Goal: Information Seeking & Learning: Learn about a topic

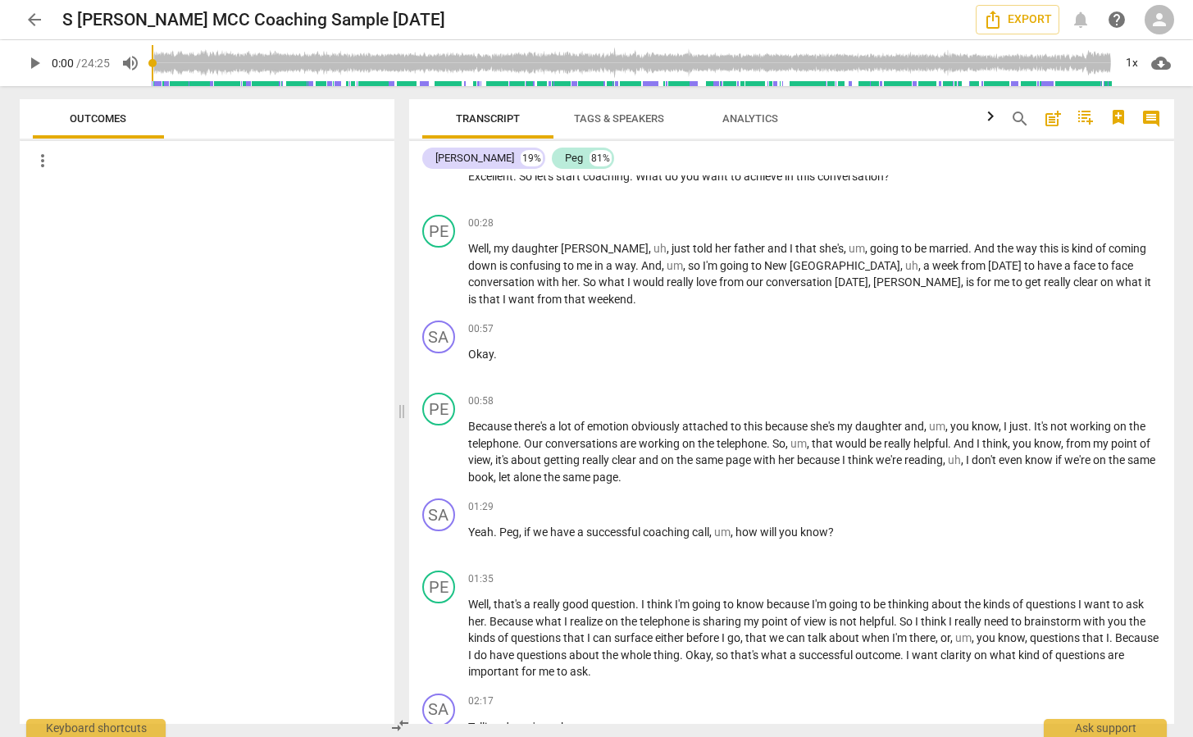
scroll to position [311, 0]
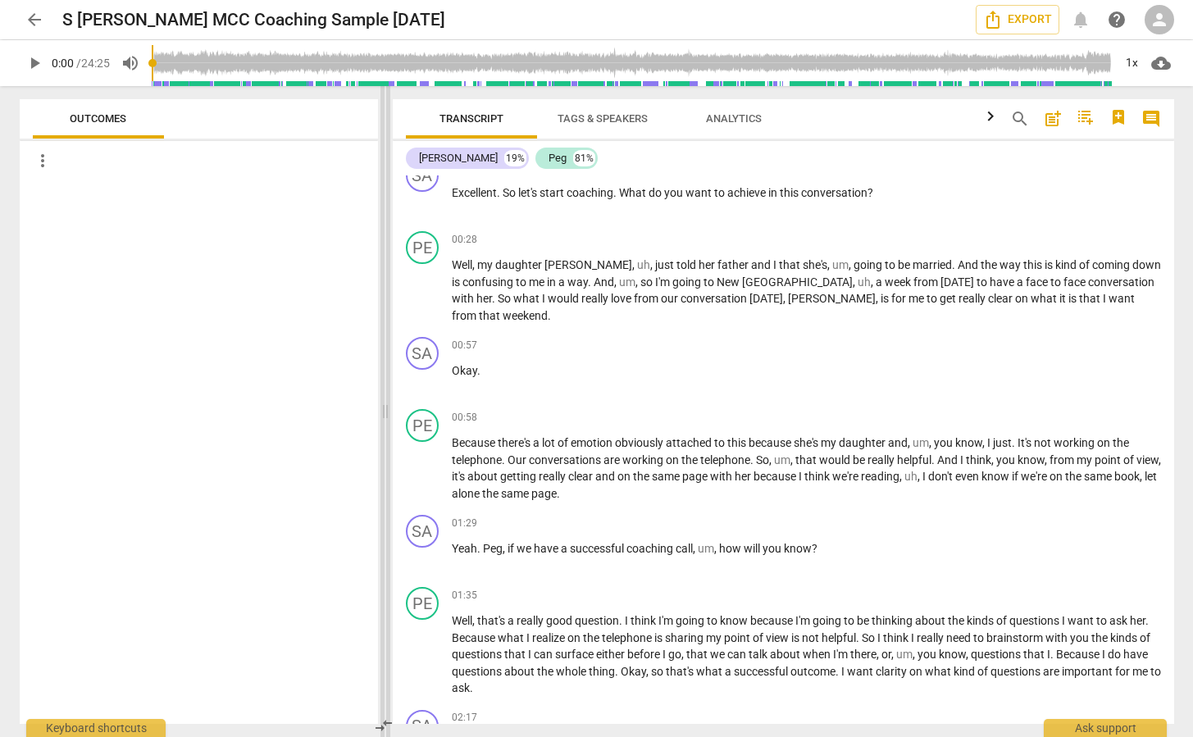
drag, startPoint x: 596, startPoint y: 416, endPoint x: 384, endPoint y: 453, distance: 215.5
click at [384, 453] on span at bounding box center [385, 411] width 10 height 651
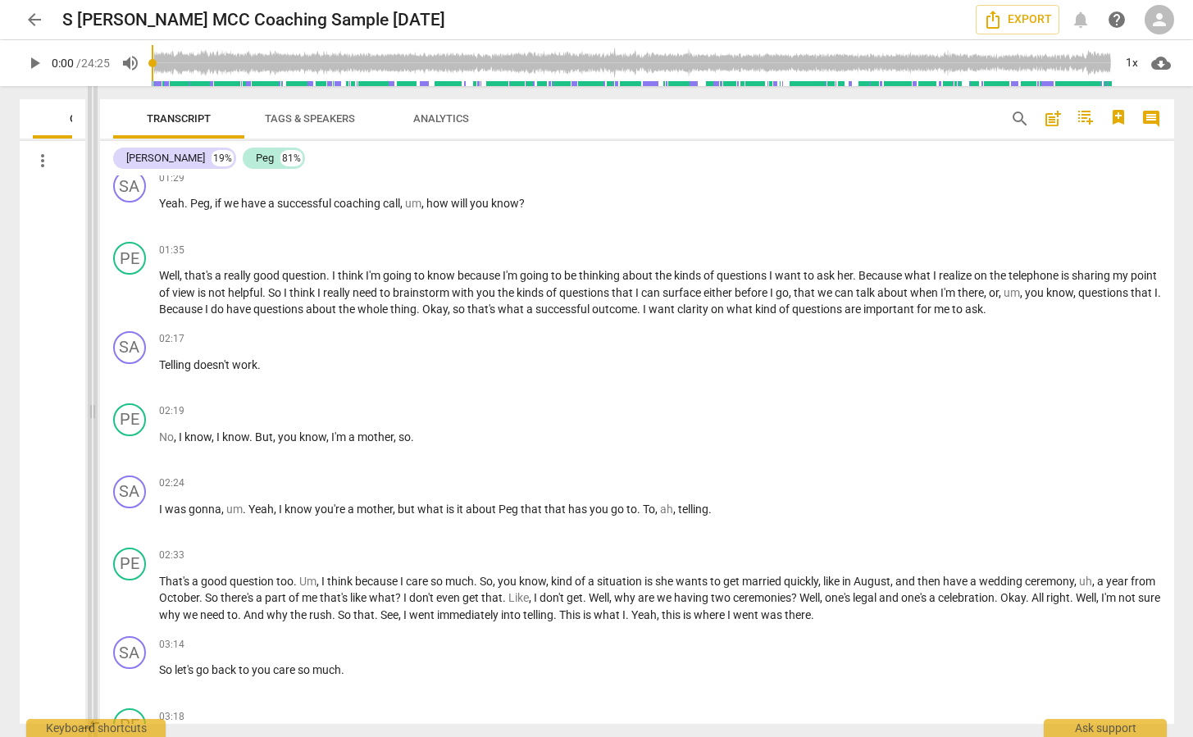
scroll to position [606, 0]
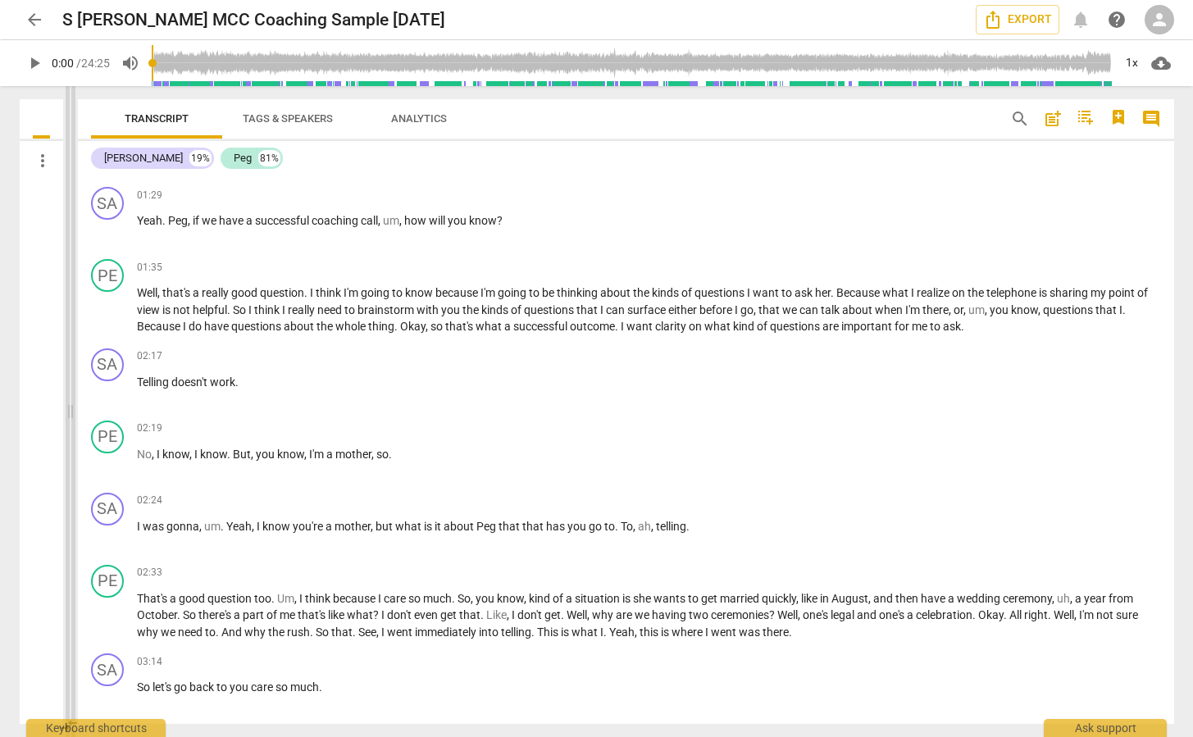
drag, startPoint x: 386, startPoint y: 411, endPoint x: 71, endPoint y: 439, distance: 315.9
click at [71, 439] on span at bounding box center [71, 411] width 10 height 651
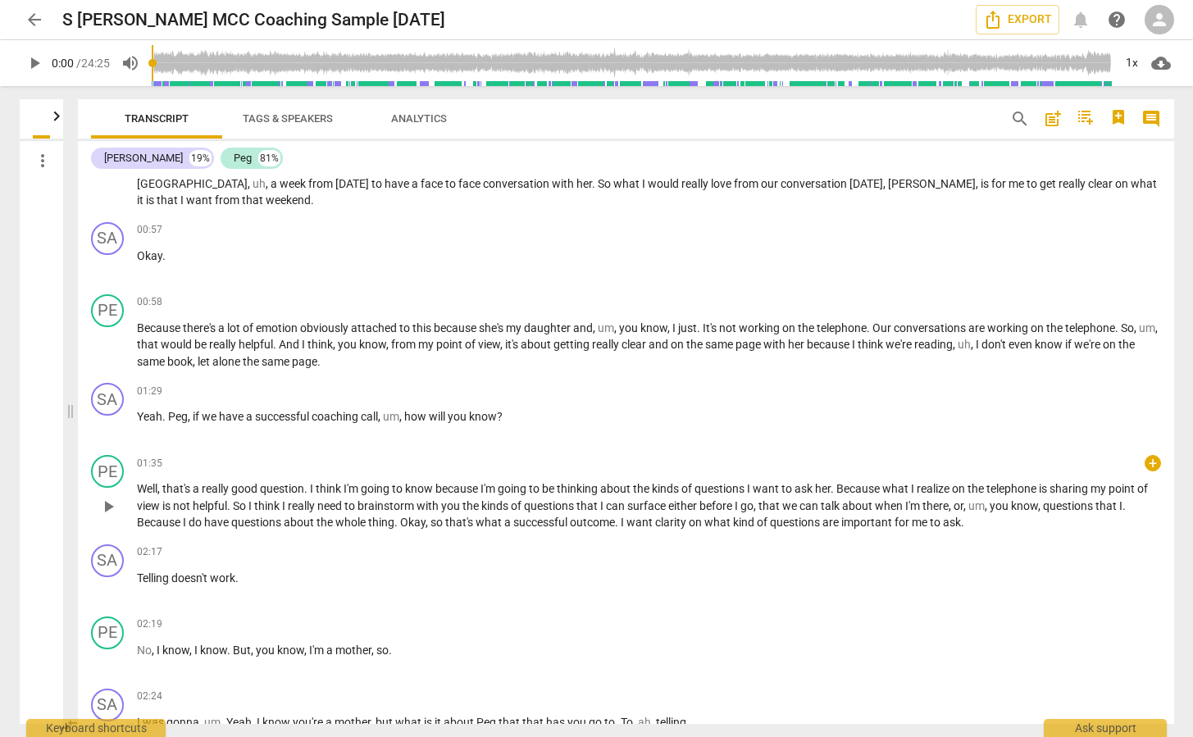
scroll to position [492, 0]
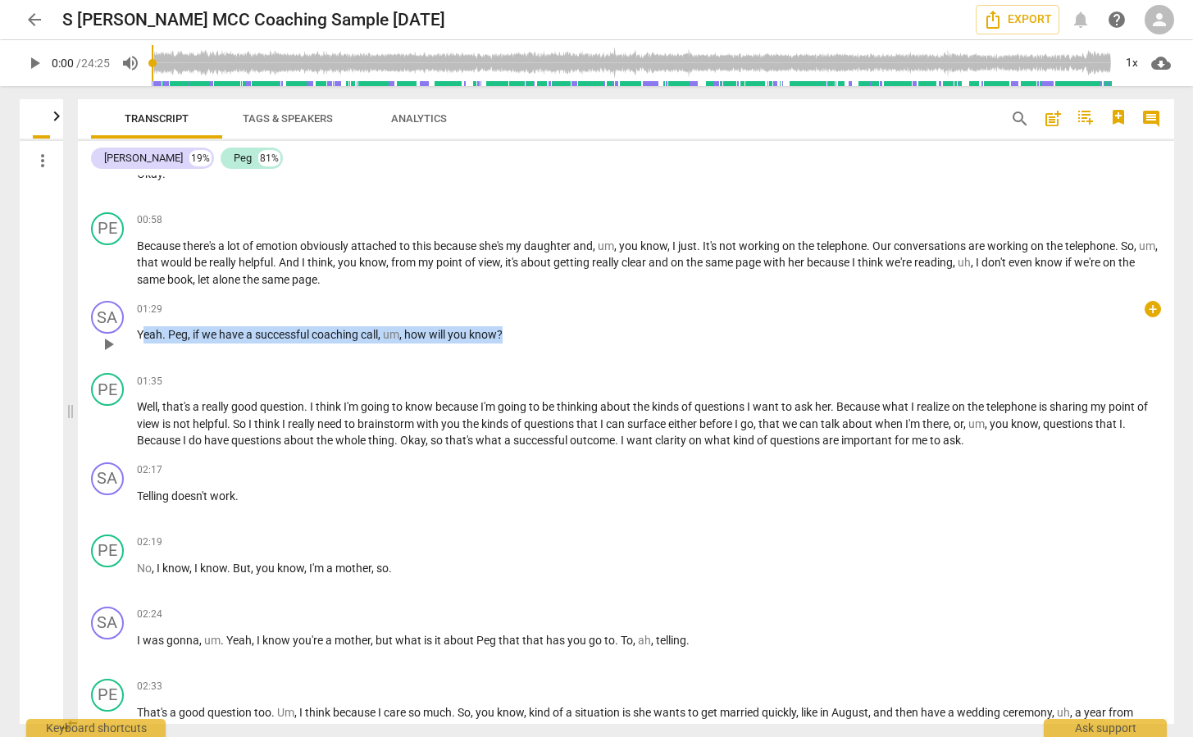
drag, startPoint x: 141, startPoint y: 320, endPoint x: 520, endPoint y: 319, distance: 379.5
click at [520, 326] on p "Yeah . Peg , if we have a successful coaching call , um , how will you know ?" at bounding box center [649, 334] width 1024 height 17
drag, startPoint x: 1171, startPoint y: 226, endPoint x: 1177, endPoint y: 126, distance: 100.2
click at [1177, 126] on div at bounding box center [596, 368] width 1193 height 737
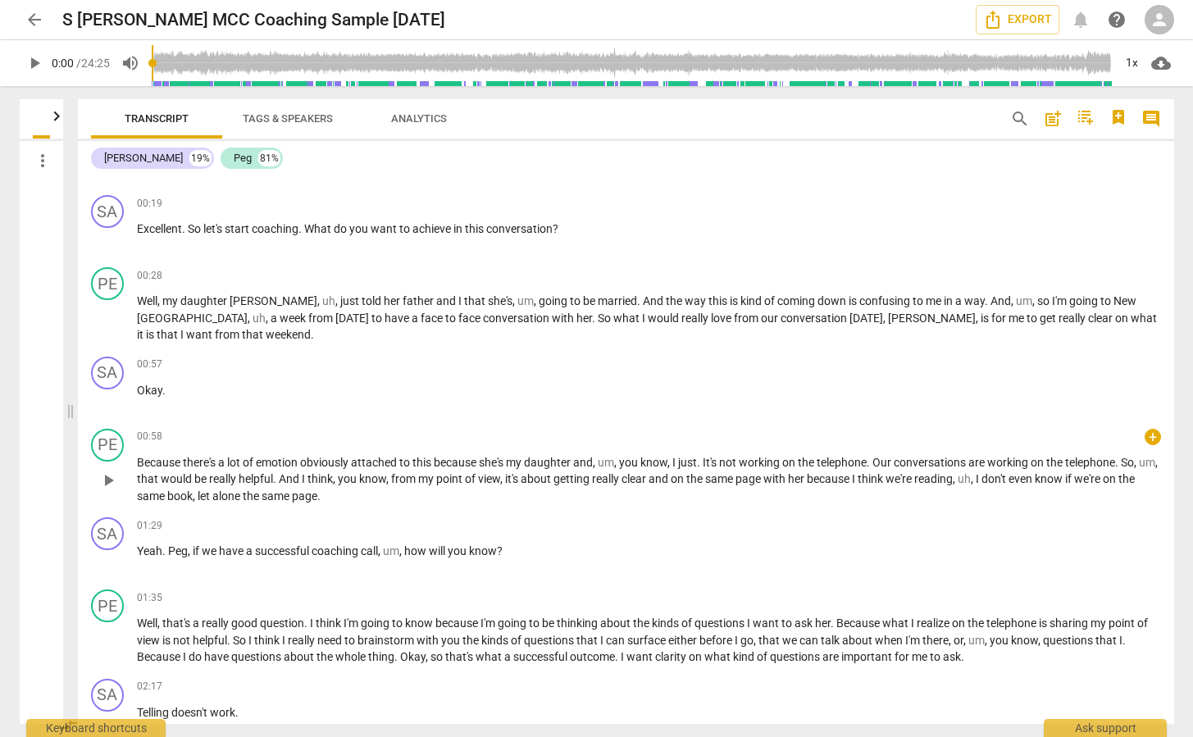
scroll to position [246, 0]
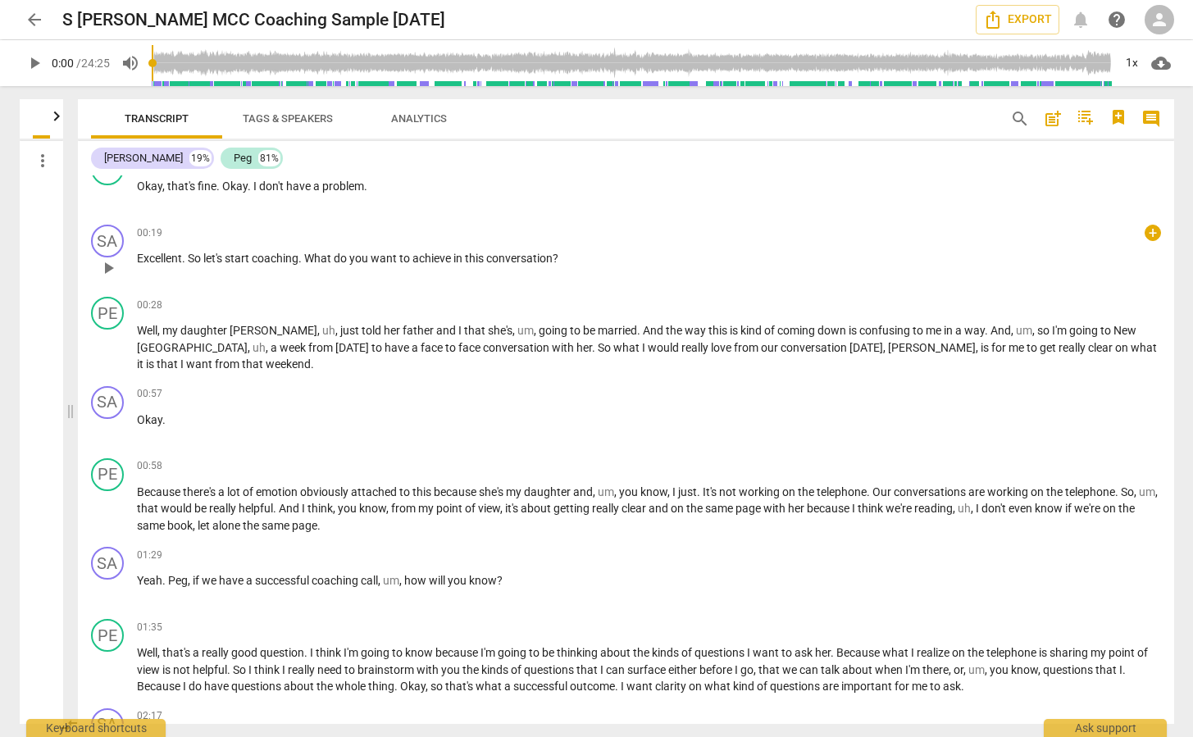
drag, startPoint x: 132, startPoint y: 256, endPoint x: 635, endPoint y: 238, distance: 503.6
click at [645, 237] on div "SA play_arrow pause 00:19 + keyboard_arrow_right Excellent . So let's start coa…" at bounding box center [626, 254] width 1096 height 72
drag, startPoint x: 598, startPoint y: 261, endPoint x: 83, endPoint y: 270, distance: 514.8
click at [83, 270] on div "SA play_arrow pause 00:19 + keyboard_arrow_right Excellent . So let's start coa…" at bounding box center [626, 254] width 1096 height 72
copy p "Excellent . So let's start coaching . What do you want to achieve in this conve…"
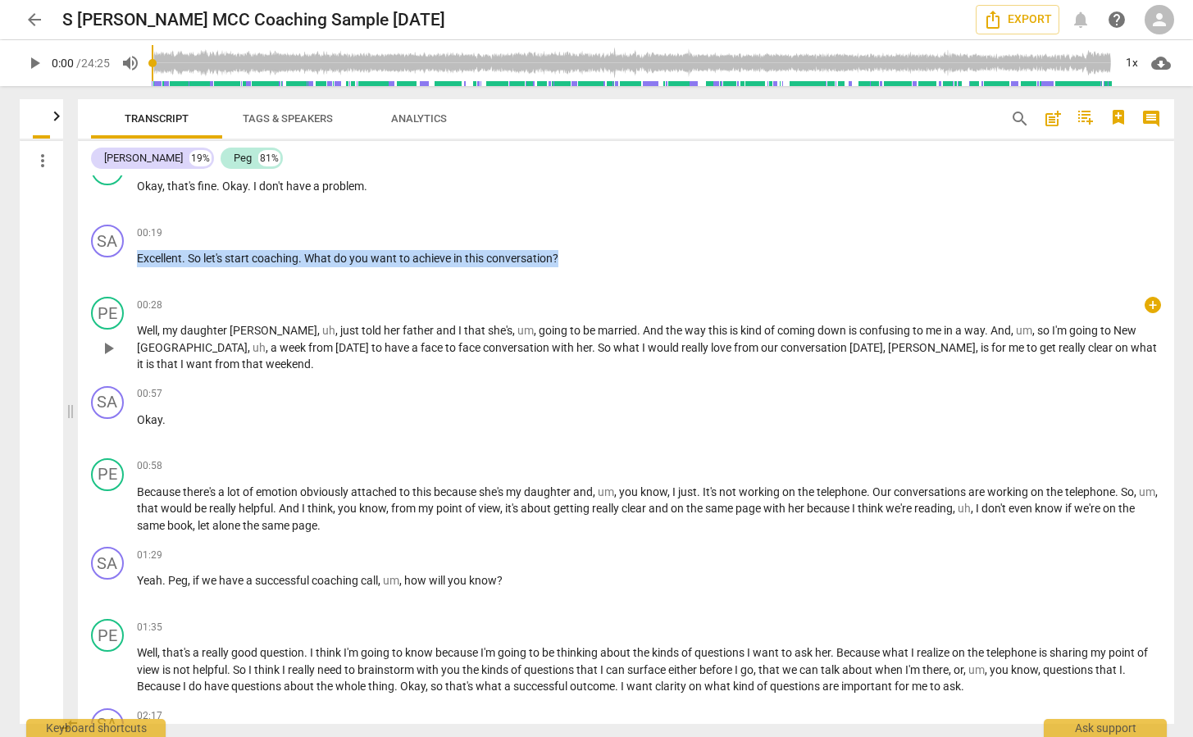
scroll to position [0, 0]
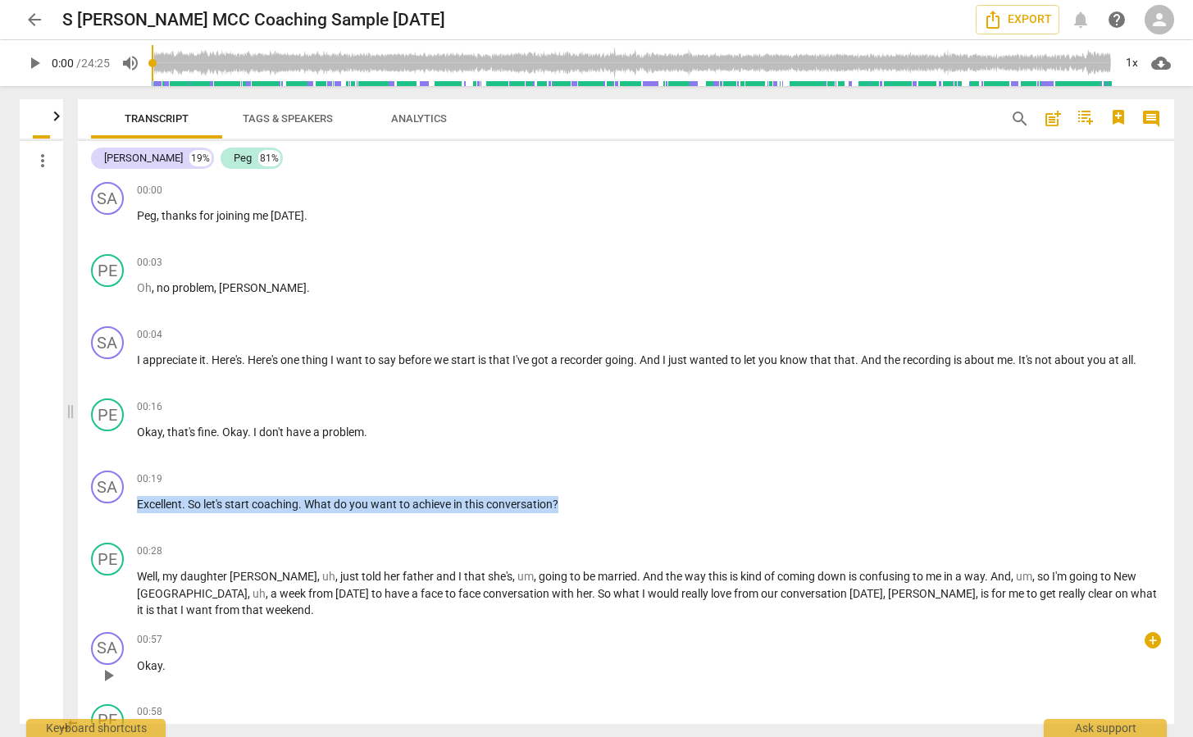
drag, startPoint x: 370, startPoint y: 375, endPoint x: 386, endPoint y: 653, distance: 279.1
click at [386, 653] on div "SA play_arrow pause 00:00 + keyboard_arrow_right Peg , thanks for joining me [D…" at bounding box center [626, 449] width 1096 height 548
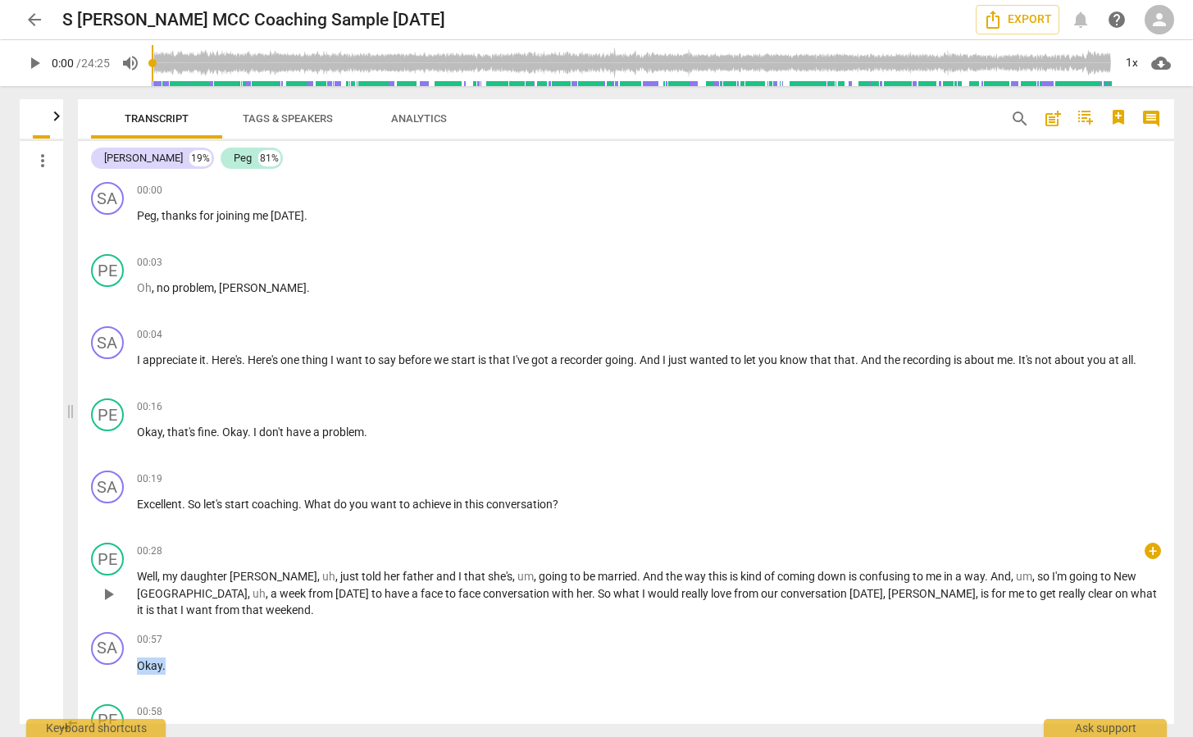
click at [388, 596] on div "SA play_arrow pause 00:00 + keyboard_arrow_right Peg , thanks for joining me [D…" at bounding box center [626, 449] width 1096 height 548
click at [261, 179] on div "SA play_arrow pause 00:00 + keyboard_arrow_right Peg , thanks for joining me [D…" at bounding box center [626, 211] width 1096 height 72
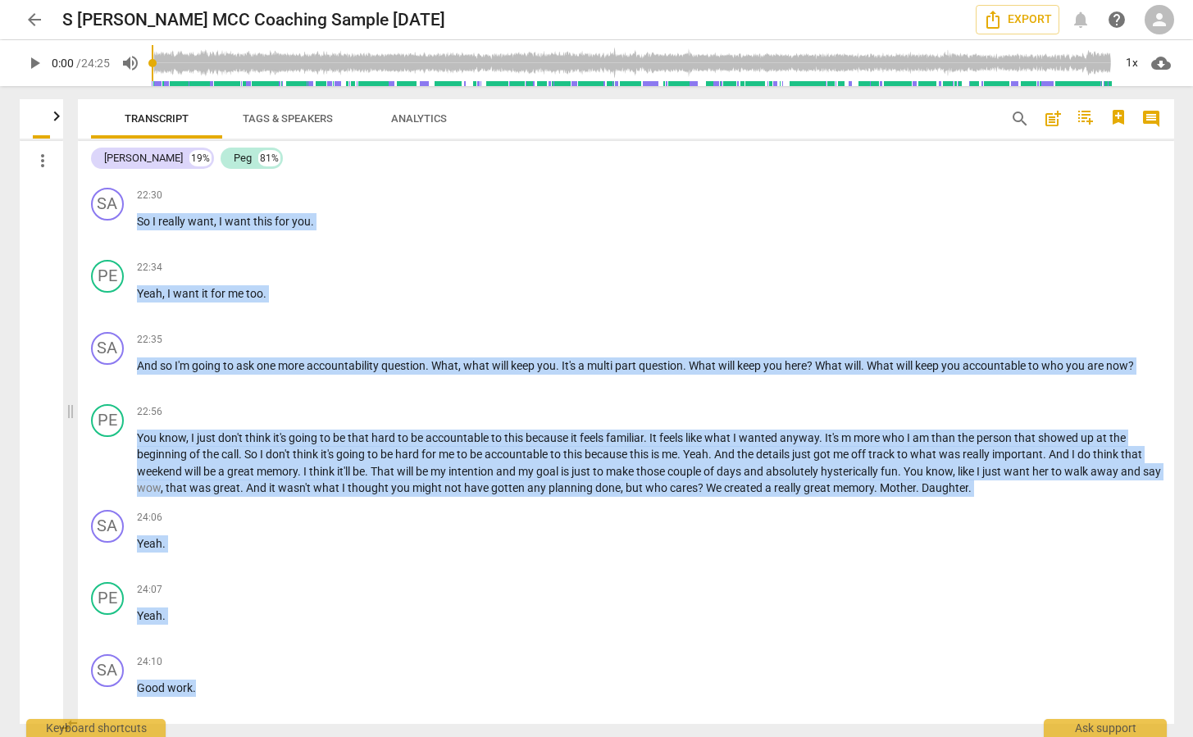
scroll to position [7869, 0]
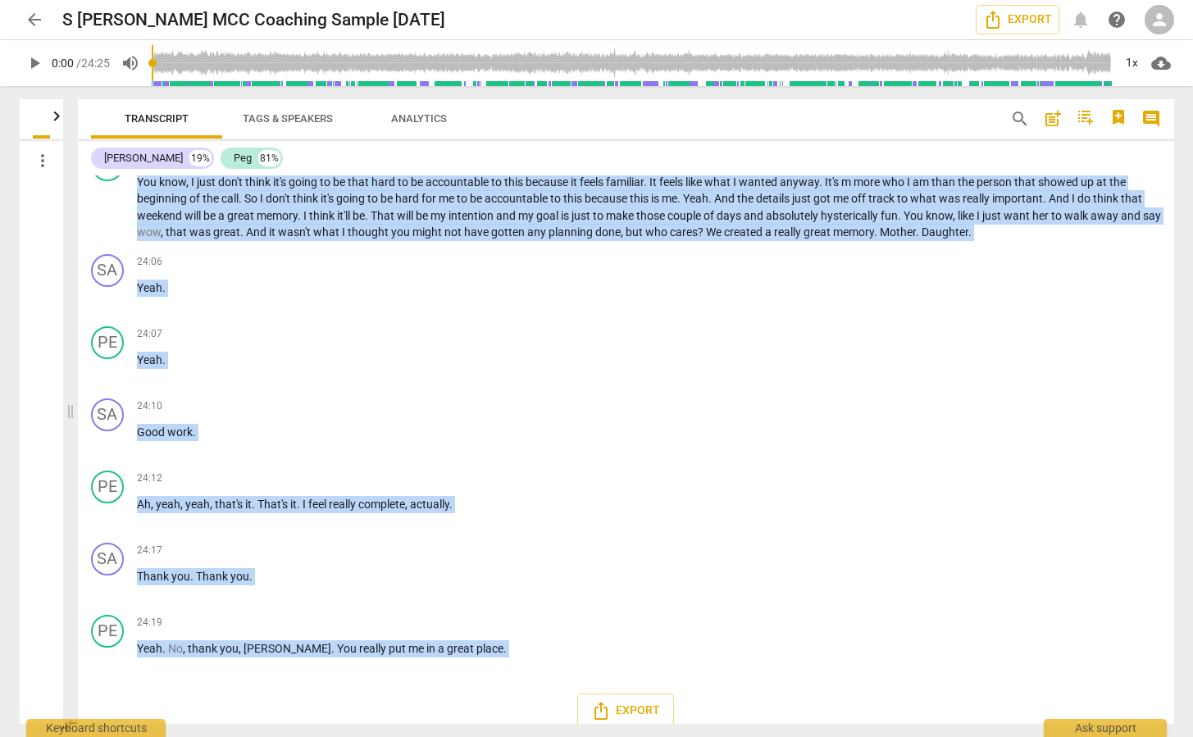
drag, startPoint x: 275, startPoint y: 188, endPoint x: 474, endPoint y: 665, distance: 516.9
click at [474, 665] on div "[PERSON_NAME] 19% Peg 81% SA play_arrow pause 00:00 + keyboard_arrow_right Peg …" at bounding box center [626, 432] width 1096 height 583
copy div "Peg , thanks for joining me [DATE] . PE play_arrow pause 00:03 + keyboard_arrow…"
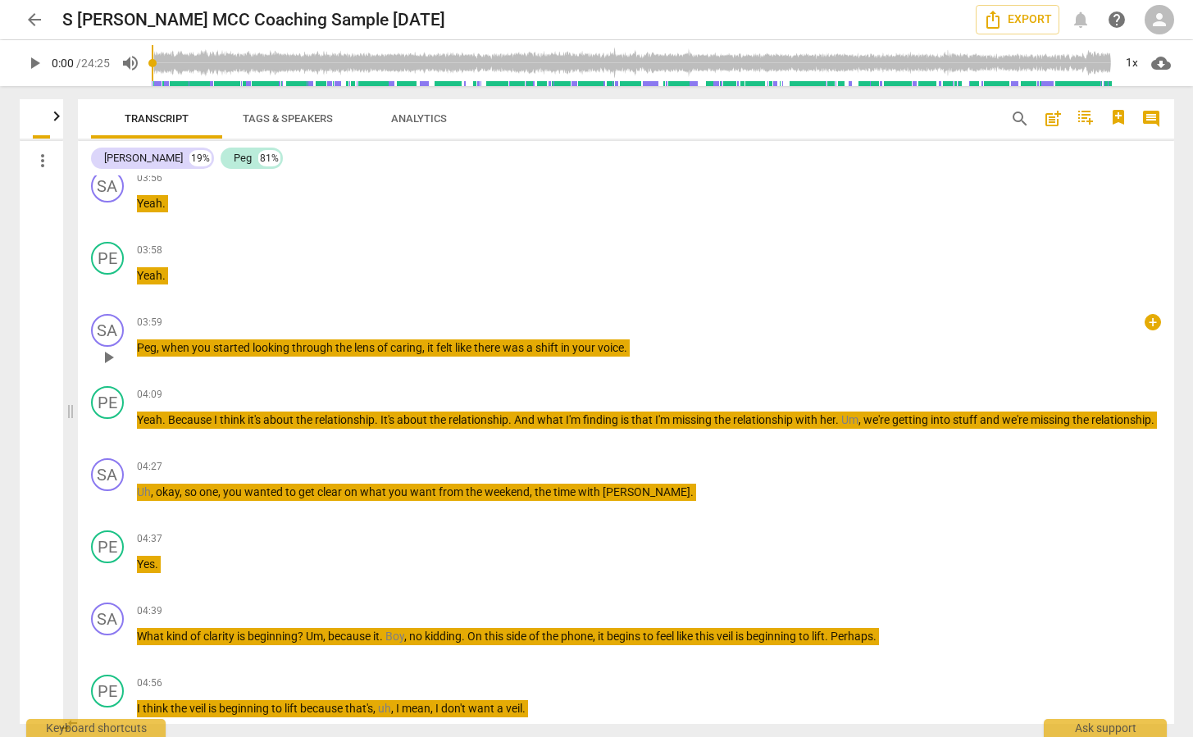
scroll to position [1394, 0]
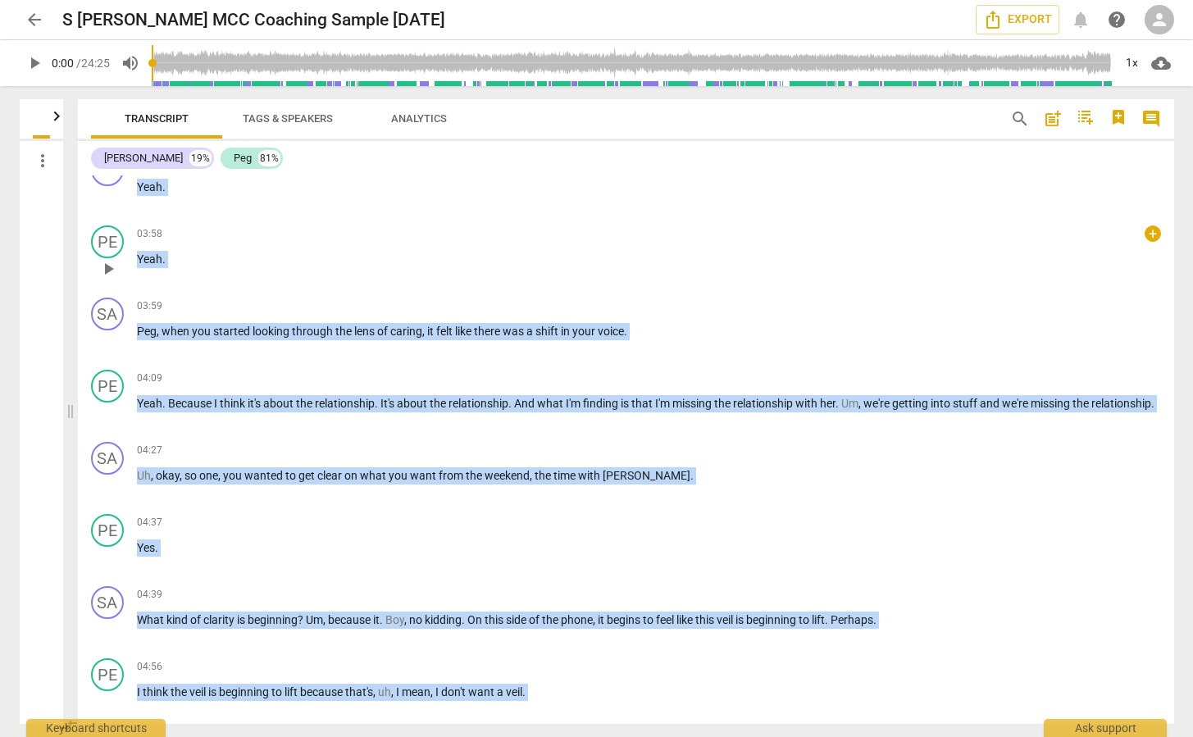
click at [738, 257] on div "03:58 + keyboard_arrow_right Yeah ." at bounding box center [649, 254] width 1024 height 59
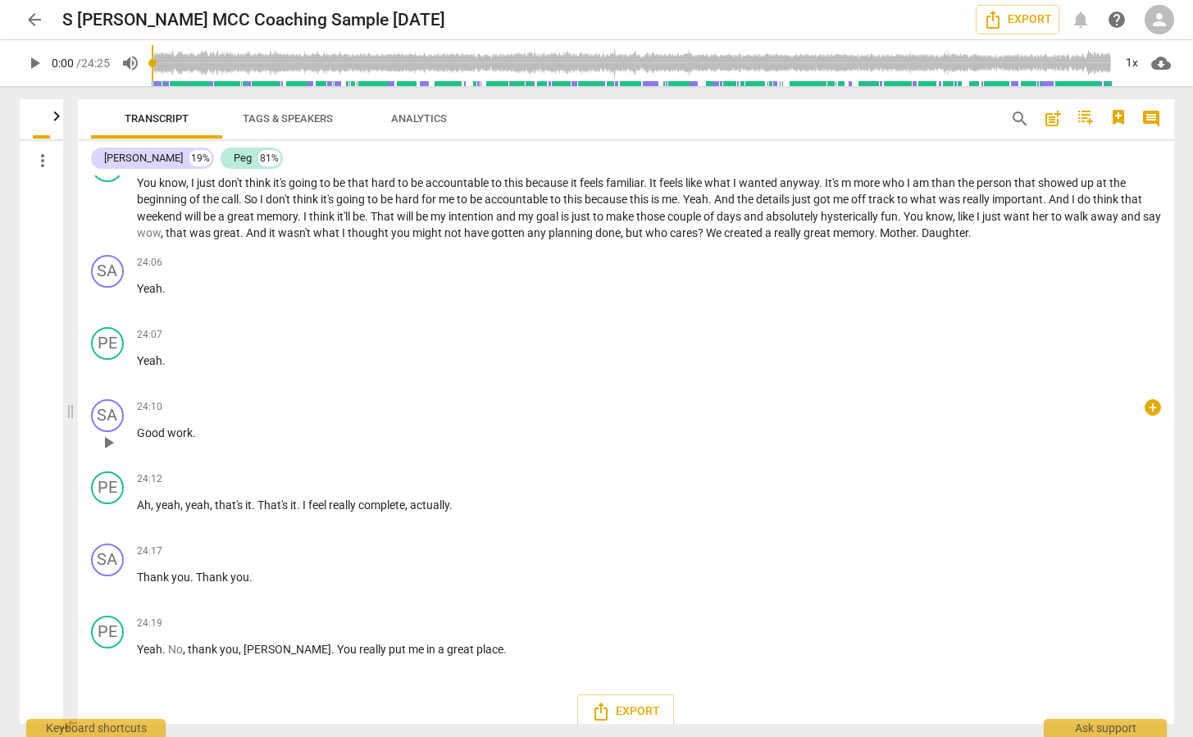
scroll to position [7869, 0]
